Goal: Information Seeking & Learning: Learn about a topic

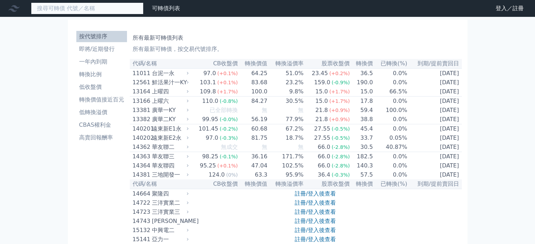
click at [77, 9] on input at bounding box center [87, 8] width 113 height 12
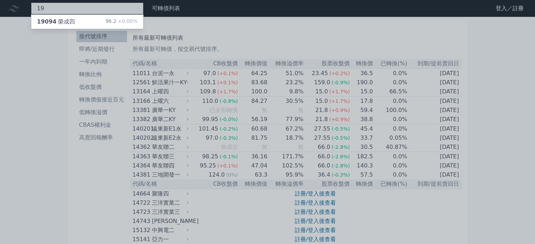
type input "1"
type input "百和"
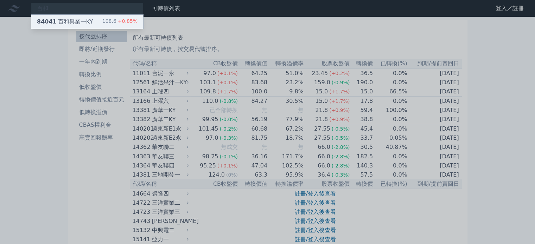
drag, startPoint x: 77, startPoint y: 18, endPoint x: 90, endPoint y: 23, distance: 13.9
click at [77, 18] on div "84041 百和興業一KY" at bounding box center [65, 22] width 56 height 8
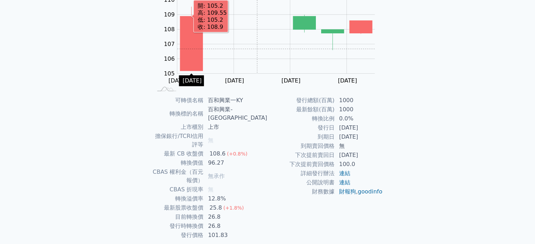
scroll to position [81, 0]
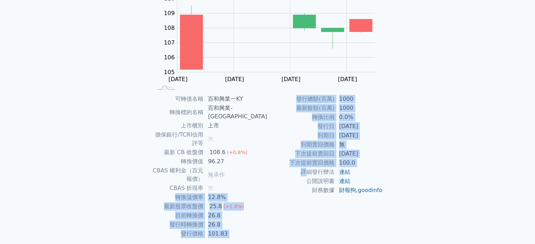
drag, startPoint x: 192, startPoint y: 171, endPoint x: 308, endPoint y: 171, distance: 115.4
click at [308, 171] on div "可轉債名稱 百和興業一KY 轉換標的名稱 百和興業-KY 上市櫃別 上市 擔保銀行/TCRI信用評等 無 最新 CB 收盤價 108.6 (+0.8%) 轉換…" at bounding box center [268, 167] width 248 height 144
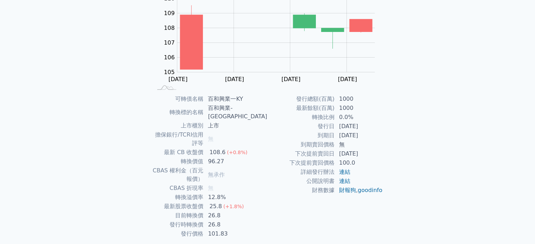
click at [243, 130] on td "無" at bounding box center [236, 139] width 64 height 18
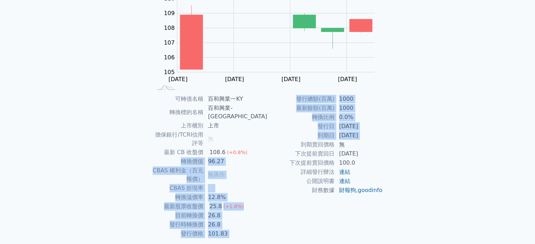
drag, startPoint x: 193, startPoint y: 145, endPoint x: 286, endPoint y: 144, distance: 92.9
click at [286, 144] on div "可轉債名稱 百和興業一KY 轉換標的名稱 百和興業-KY 上市櫃別 上市 擔保銀行/TCRI信用評等 無 最新 CB 收盤價 108.6 (+0.8%) 轉換…" at bounding box center [268, 167] width 248 height 144
drag, startPoint x: 280, startPoint y: 149, endPoint x: 270, endPoint y: 164, distance: 18.5
click at [280, 149] on td "到期賣回價格" at bounding box center [301, 144] width 67 height 9
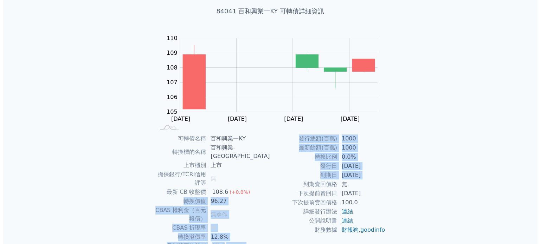
scroll to position [0, 0]
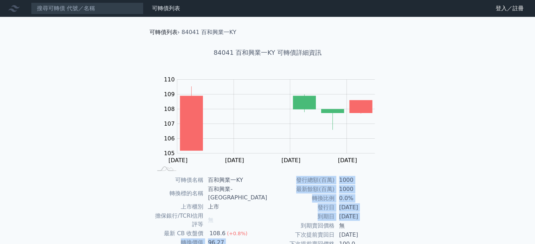
click at [155, 33] on link "可轉債列表" at bounding box center [163, 32] width 28 height 7
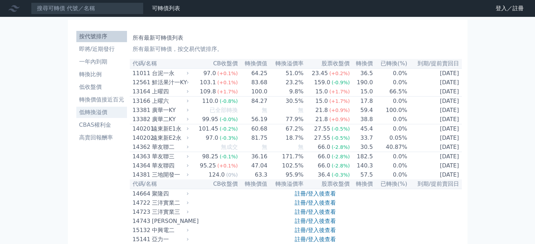
click at [100, 112] on li "低轉換溢價" at bounding box center [101, 112] width 51 height 8
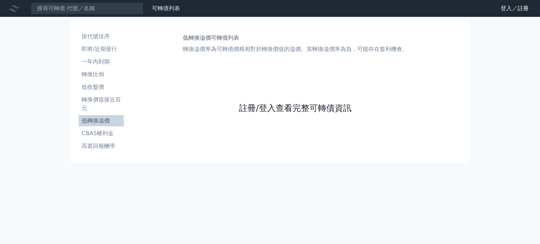
click at [273, 107] on link "註冊/登入查看完整可轉債資訊" at bounding box center [295, 108] width 113 height 11
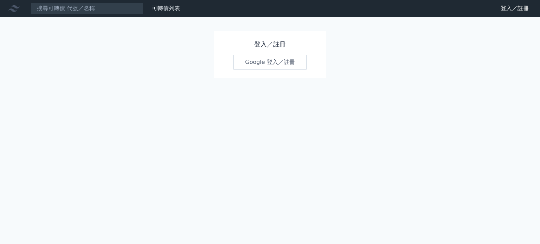
click at [263, 63] on link "Google 登入／註冊" at bounding box center [270, 62] width 73 height 15
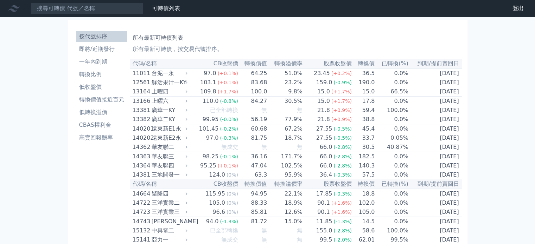
click at [296, 64] on th "轉換溢價率" at bounding box center [284, 63] width 35 height 9
click at [87, 109] on li "低轉換溢價" at bounding box center [101, 112] width 51 height 8
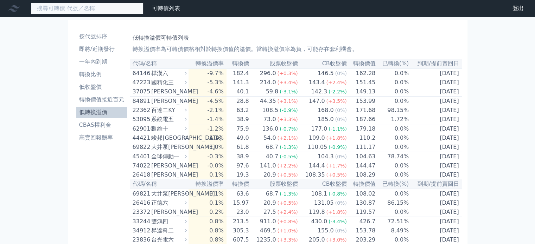
click at [65, 7] on input at bounding box center [87, 8] width 113 height 12
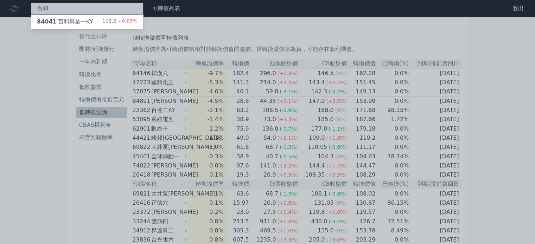
type input "百"
type input "志強"
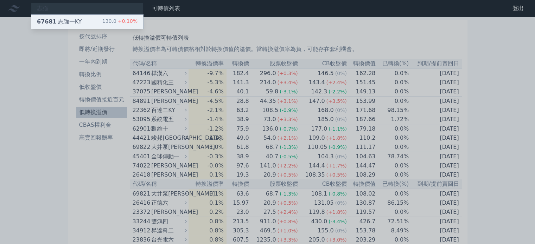
click at [71, 20] on div "67681 志強一KY" at bounding box center [59, 22] width 45 height 8
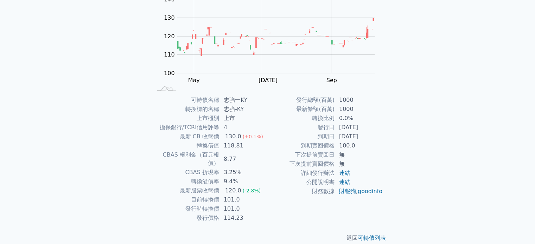
scroll to position [81, 0]
drag, startPoint x: 243, startPoint y: 164, endPoint x: 164, endPoint y: 161, distance: 78.8
click at [164, 167] on tr "CBAS 折現率 3.25%" at bounding box center [209, 171] width 115 height 9
click at [134, 154] on div "可轉債列表 › 67681 志強一KY 67681 志強一KY 可轉債詳細資訊 Zoom Out 105 95 100 105 110 150 120 140…" at bounding box center [268, 94] width 270 height 317
drag, startPoint x: 240, startPoint y: 170, endPoint x: 188, endPoint y: 174, distance: 52.2
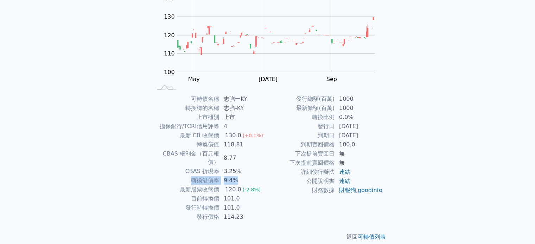
click at [188, 176] on tr "轉換溢價率 9.4%" at bounding box center [209, 180] width 115 height 9
copy tr "轉換溢價率 9.4%"
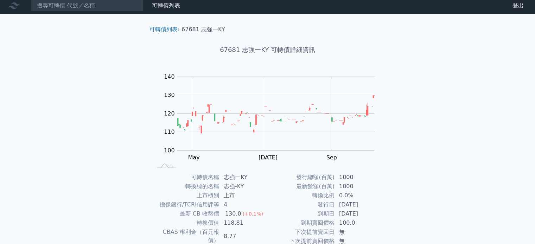
scroll to position [0, 0]
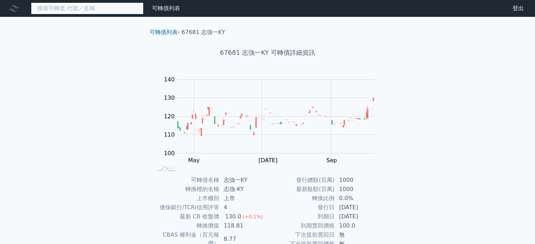
click at [73, 11] on input at bounding box center [87, 8] width 113 height 12
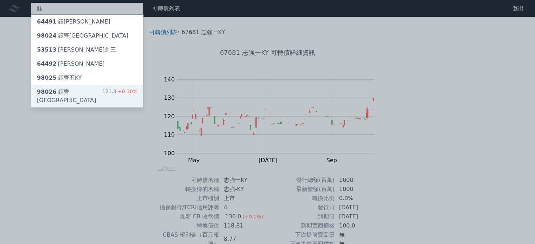
type input "鈺"
click at [81, 89] on div "98026 鈺[GEOGRAPHIC_DATA] 121.3 +0.30%" at bounding box center [87, 96] width 112 height 23
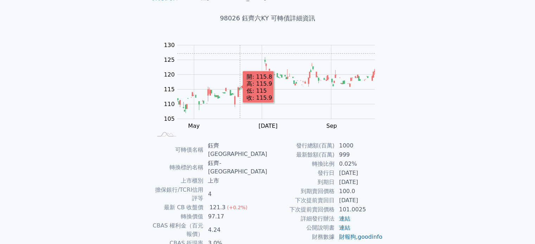
scroll to position [81, 0]
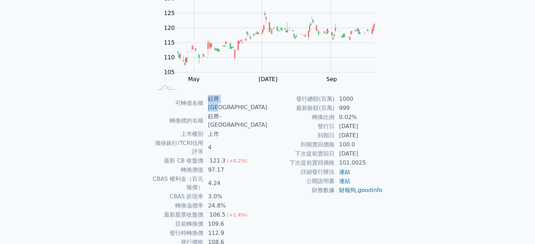
drag, startPoint x: 247, startPoint y: 97, endPoint x: 224, endPoint y: 100, distance: 23.0
click at [224, 100] on td "鈺齊[GEOGRAPHIC_DATA]" at bounding box center [236, 104] width 64 height 18
copy td "鈺齊[GEOGRAPHIC_DATA]"
drag, startPoint x: 192, startPoint y: 172, endPoint x: 247, endPoint y: 170, distance: 55.2
click at [247, 202] on tr "轉換溢價率 24.8%" at bounding box center [209, 206] width 115 height 9
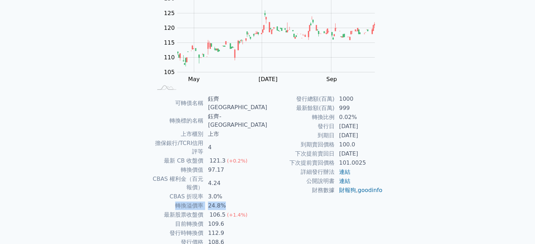
copy tr "轉換溢價率 24.8%"
